Goal: Information Seeking & Learning: Learn about a topic

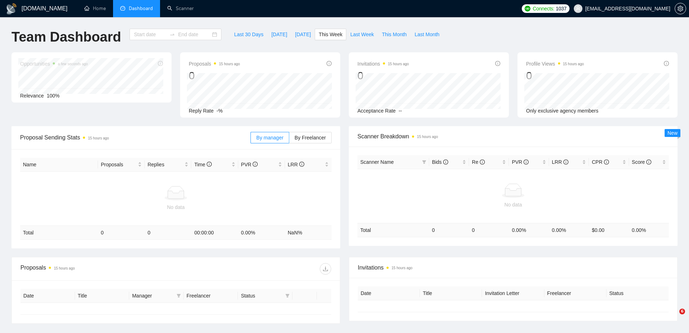
type input "[DATE]"
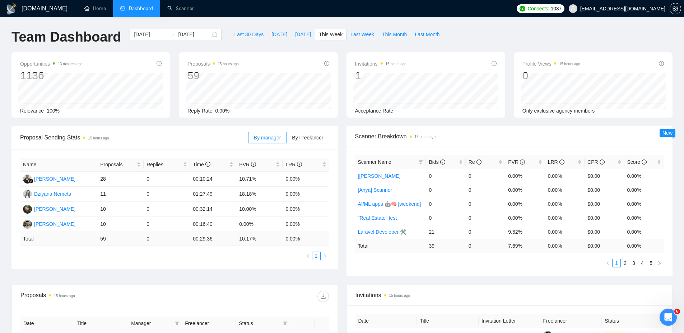
click at [208, 261] on div "Name Proposals Replies Time PVR LRR [PERSON_NAME] 28 0 00:10:24 10.71% 0.00% Dz…" at bounding box center [174, 209] width 326 height 120
click at [301, 38] on span "[DATE]" at bounding box center [303, 35] width 16 height 8
type input "[DATE]"
click at [321, 35] on span "This Week" at bounding box center [331, 35] width 24 height 8
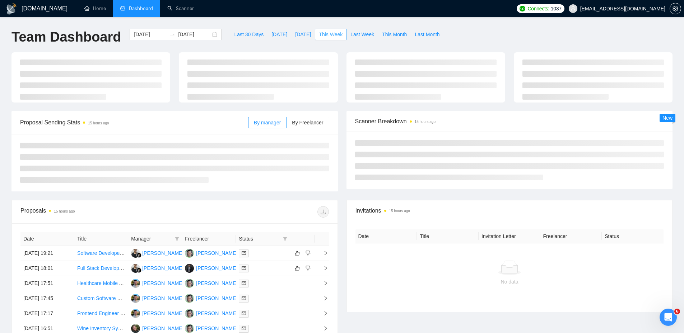
type input "[DATE]"
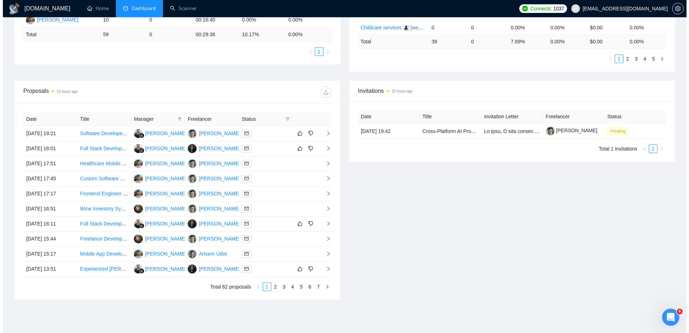
scroll to position [235, 0]
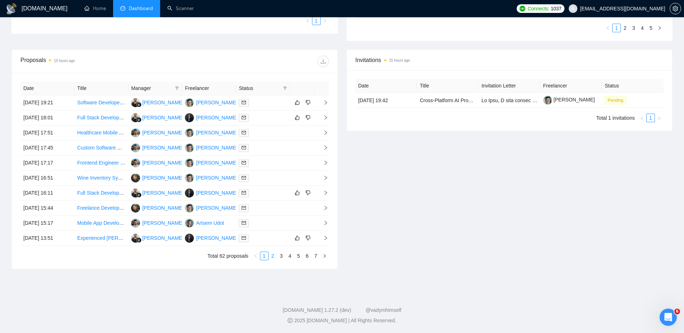
click at [272, 258] on link "2" at bounding box center [273, 256] width 8 height 8
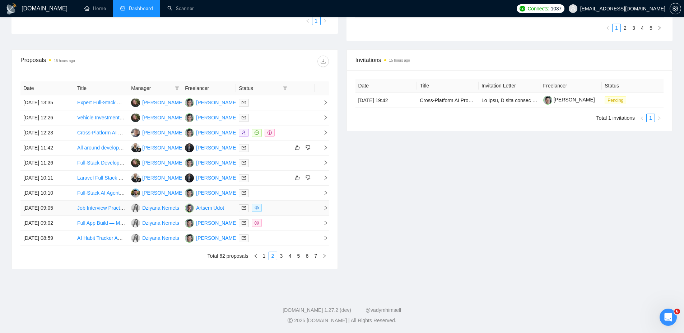
click at [281, 205] on div at bounding box center [263, 208] width 48 height 8
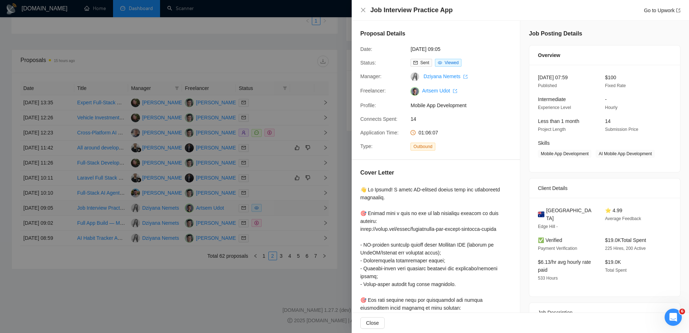
click at [281, 205] on div at bounding box center [344, 166] width 689 height 333
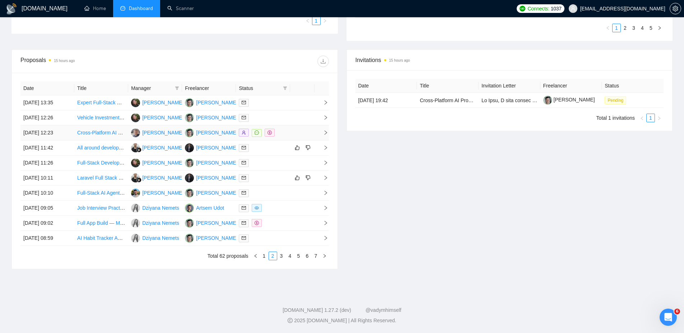
click at [290, 136] on td at bounding box center [302, 133] width 24 height 15
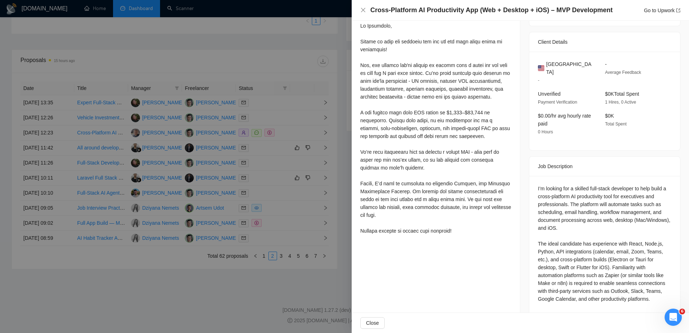
scroll to position [179, 0]
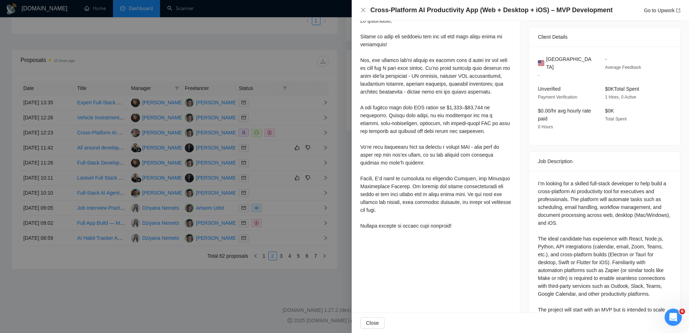
click at [337, 202] on div at bounding box center [344, 166] width 689 height 333
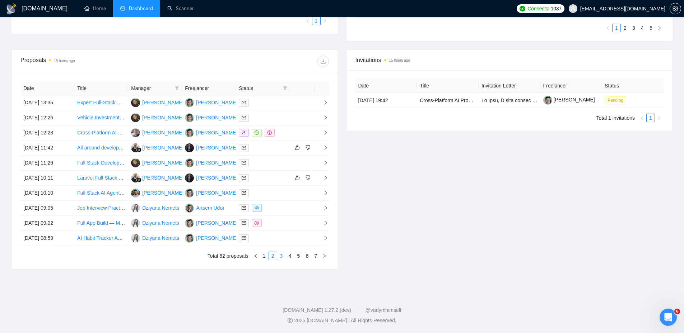
click at [280, 258] on link "3" at bounding box center [281, 256] width 8 height 8
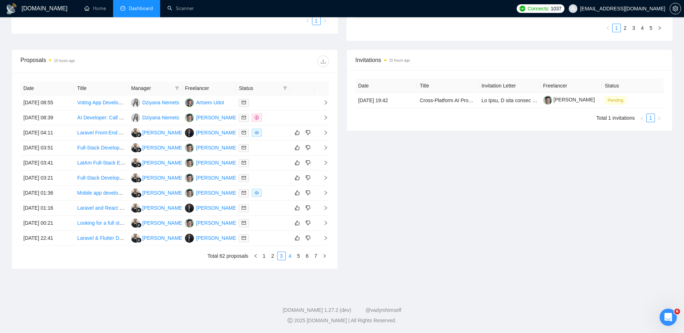
click at [292, 258] on link "4" at bounding box center [290, 256] width 8 height 8
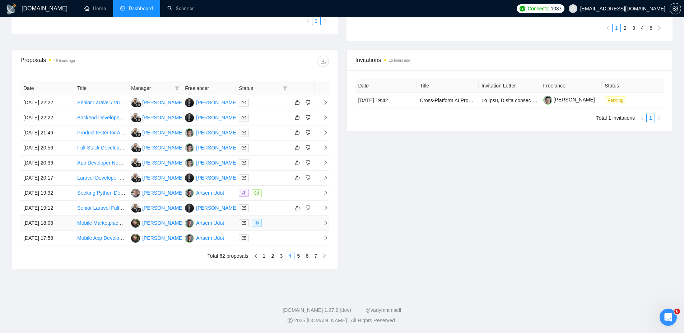
click at [277, 225] on div at bounding box center [263, 223] width 48 height 8
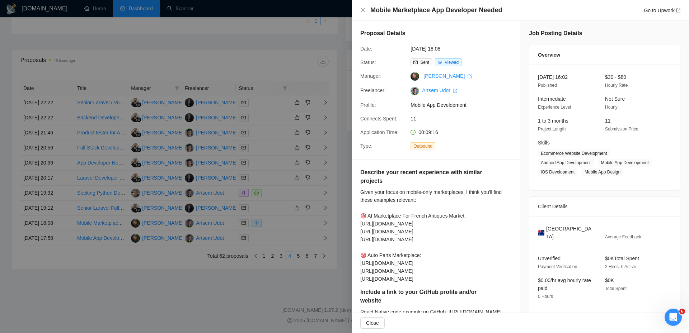
scroll to position [0, 0]
click at [320, 190] on div at bounding box center [344, 166] width 689 height 333
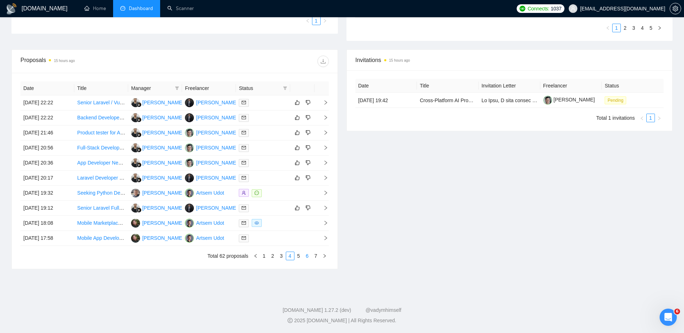
click at [303, 255] on li "6" at bounding box center [307, 256] width 9 height 9
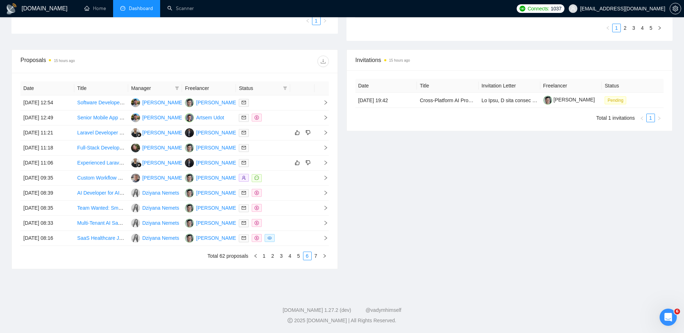
click at [297, 256] on link "5" at bounding box center [299, 256] width 8 height 8
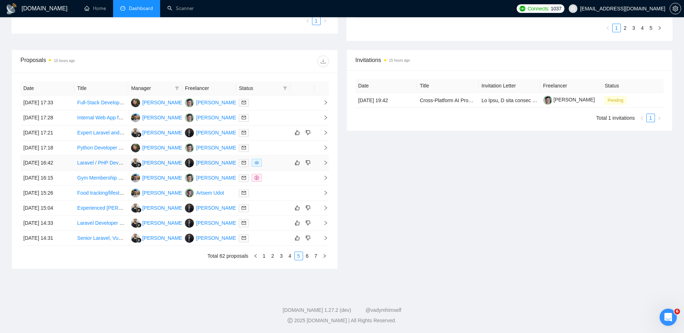
click at [277, 163] on div at bounding box center [263, 163] width 48 height 8
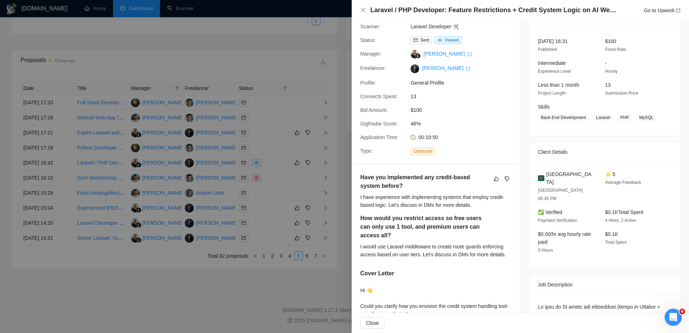
scroll to position [36, 0]
click at [290, 182] on div at bounding box center [344, 166] width 689 height 333
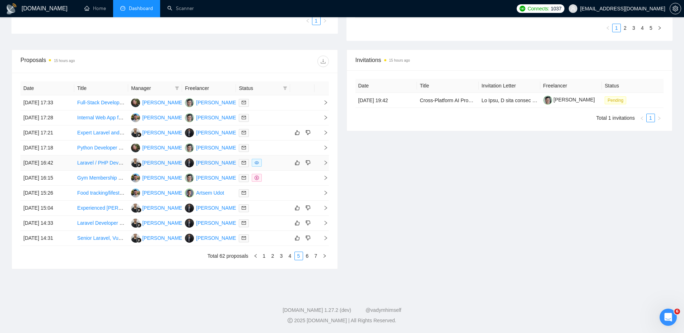
click at [280, 163] on div at bounding box center [263, 163] width 48 height 8
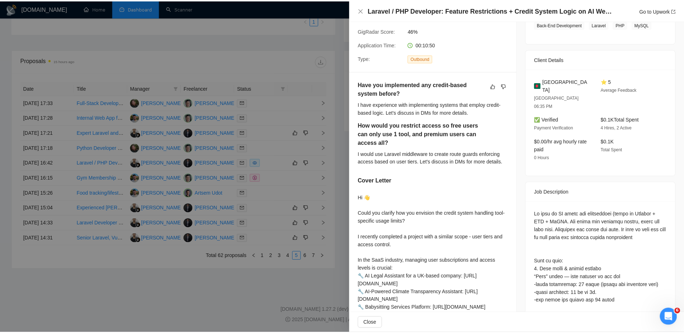
scroll to position [287, 0]
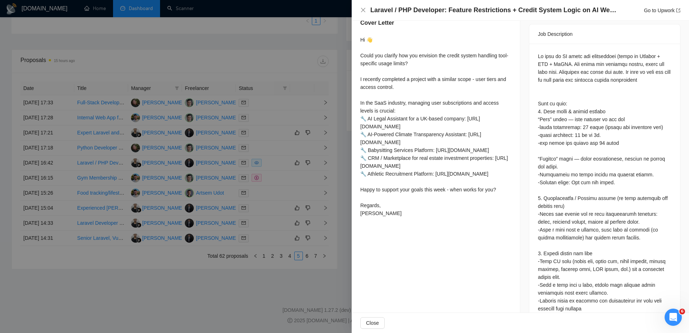
click at [301, 184] on div at bounding box center [344, 166] width 689 height 333
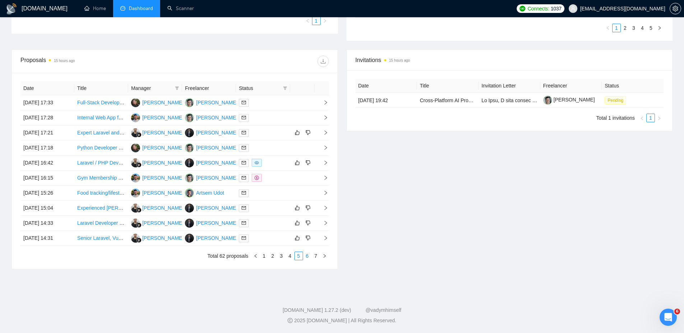
click at [308, 259] on link "6" at bounding box center [307, 256] width 8 height 8
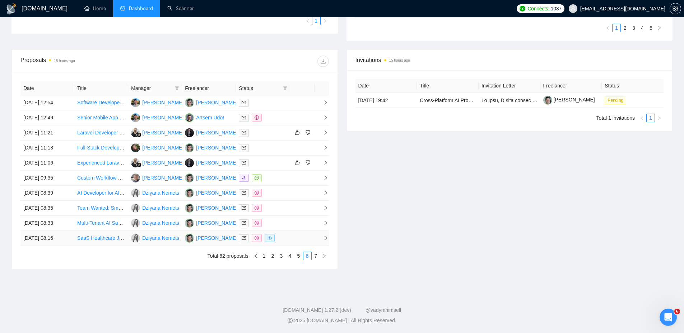
click at [289, 237] on td at bounding box center [263, 238] width 54 height 15
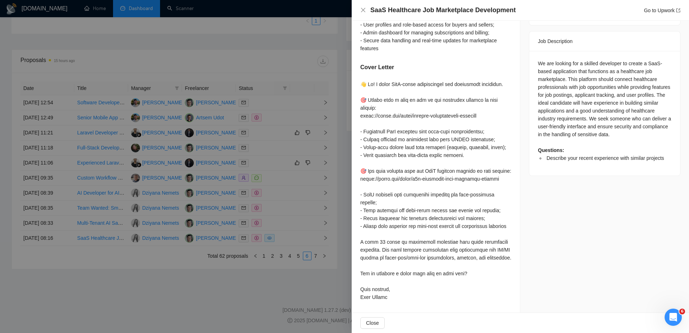
click at [309, 239] on div at bounding box center [344, 166] width 689 height 333
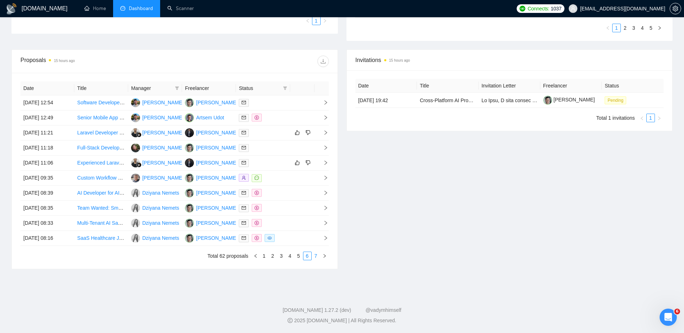
click at [315, 258] on link "7" at bounding box center [316, 256] width 8 height 8
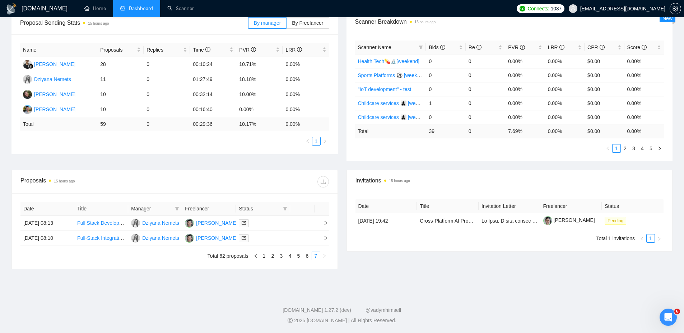
scroll to position [115, 0]
click at [264, 258] on link "1" at bounding box center [264, 256] width 8 height 8
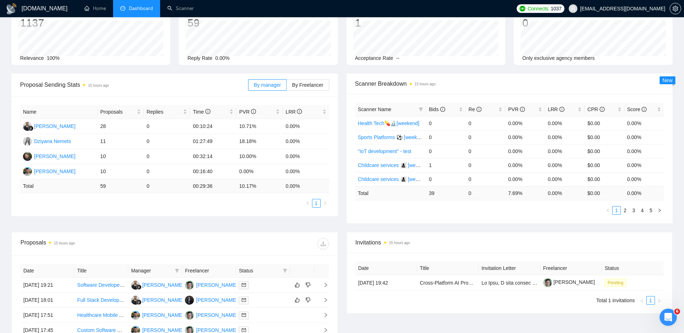
scroll to position [0, 0]
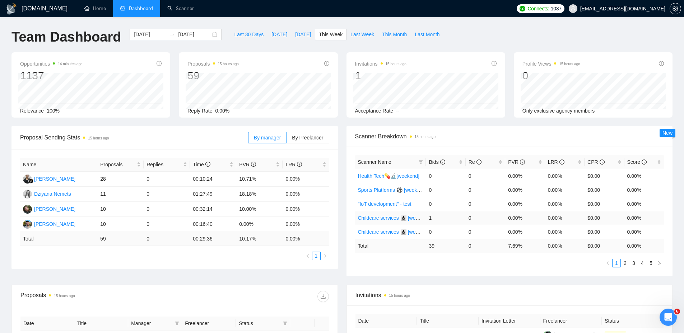
click at [445, 222] on td "1" at bounding box center [445, 218] width 39 height 14
click at [417, 219] on link "Childcare services 👩‍👧‍👦 [weekdays]" at bounding box center [395, 218] width 75 height 6
